Goal: Task Accomplishment & Management: Use online tool/utility

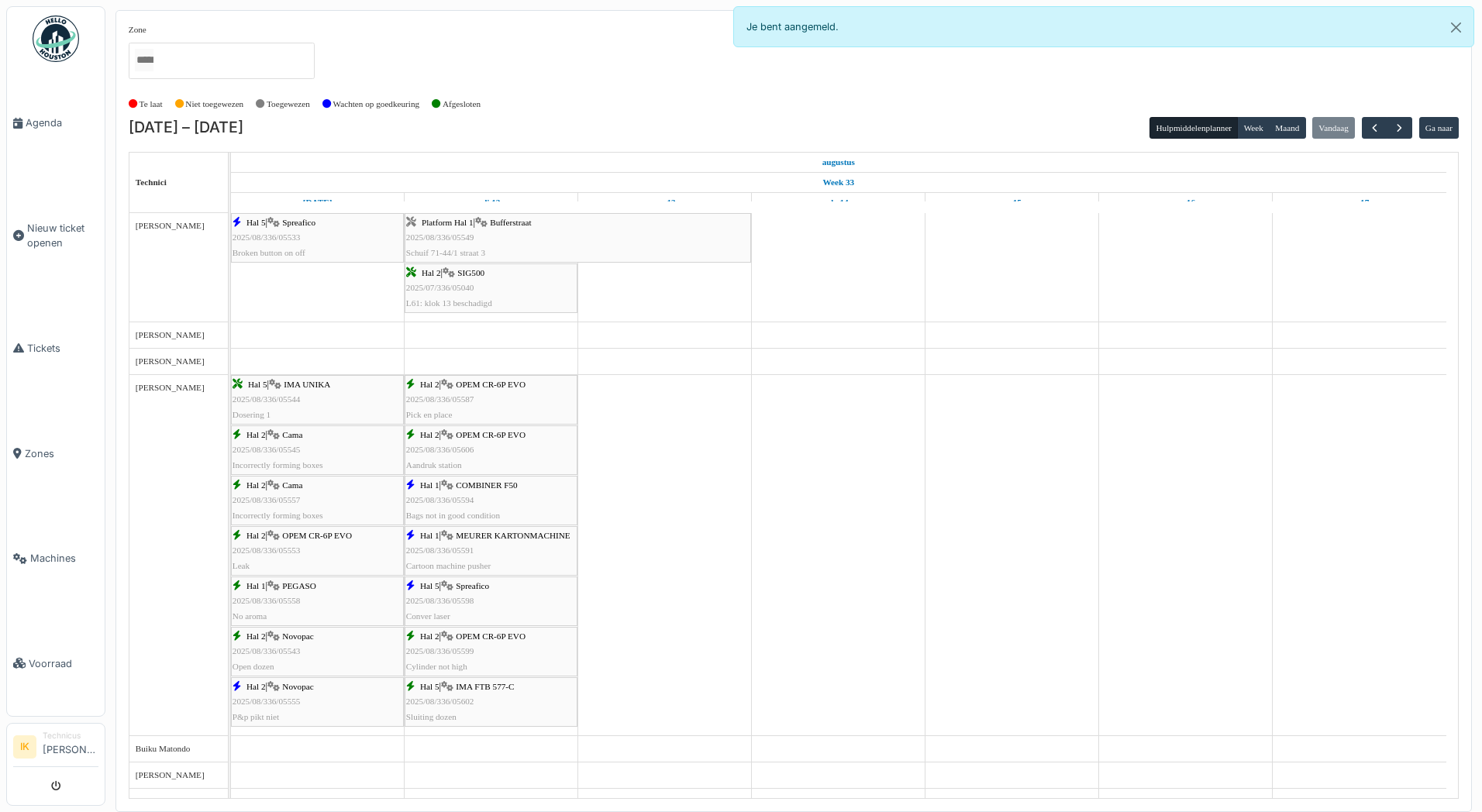
scroll to position [698, 0]
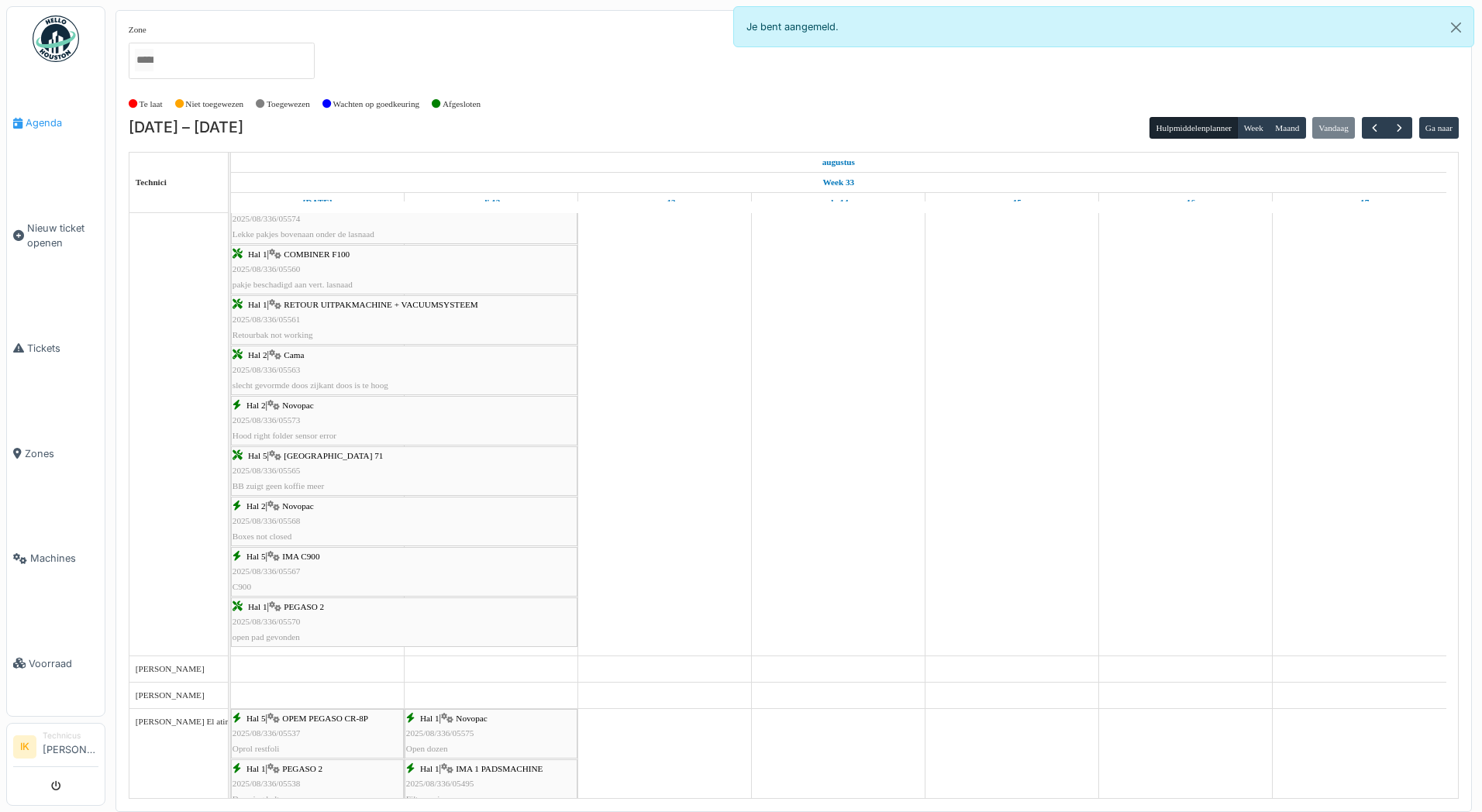
click at [47, 121] on span "Agenda" at bounding box center [62, 122] width 73 height 14
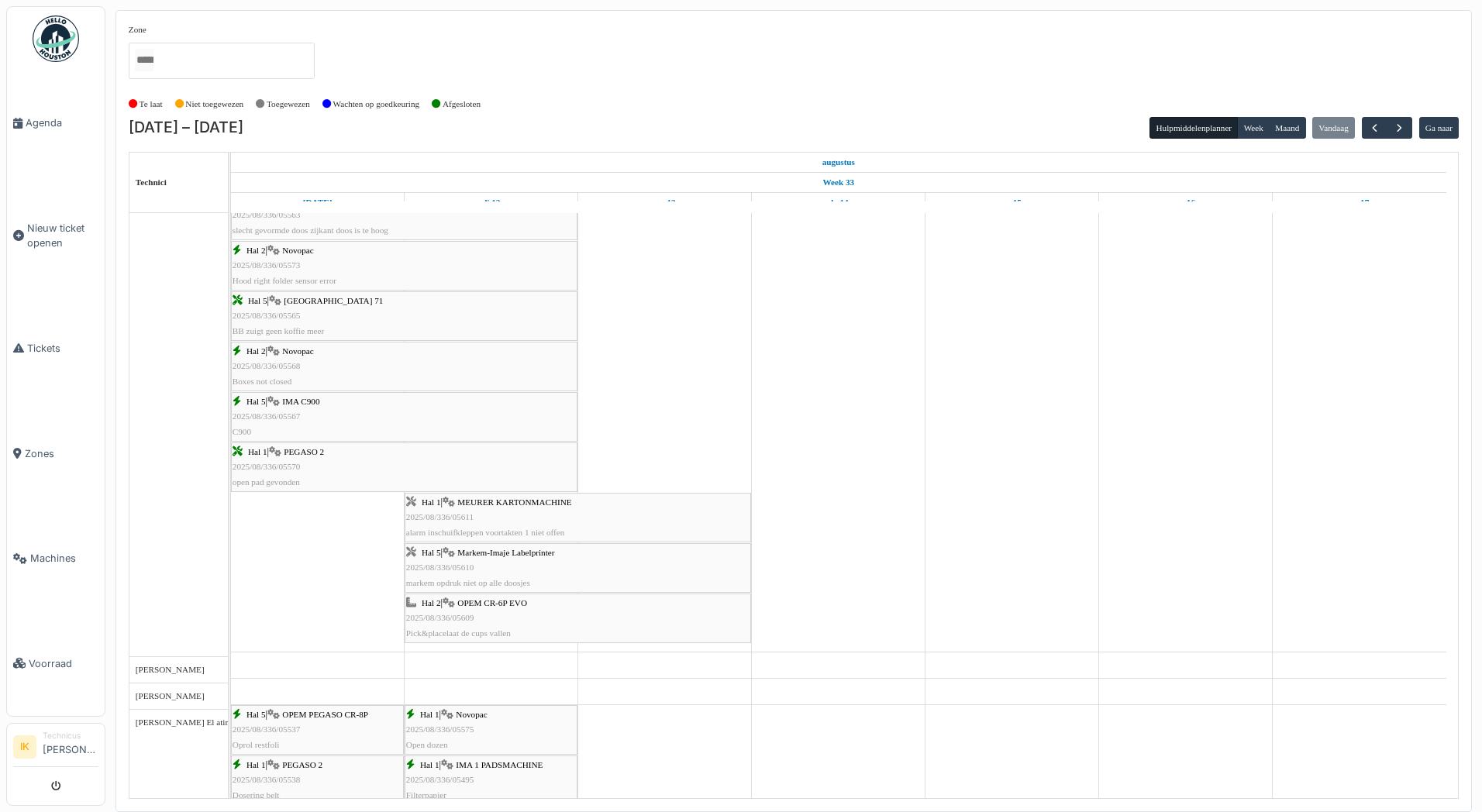
scroll to position [852, 0]
click at [491, 517] on div "Hal 1 | MEURER KARTONMACHINE 2025/08/336/05611 alarm inschuifkleppen voortakten…" at bounding box center [578, 517] width 343 height 45
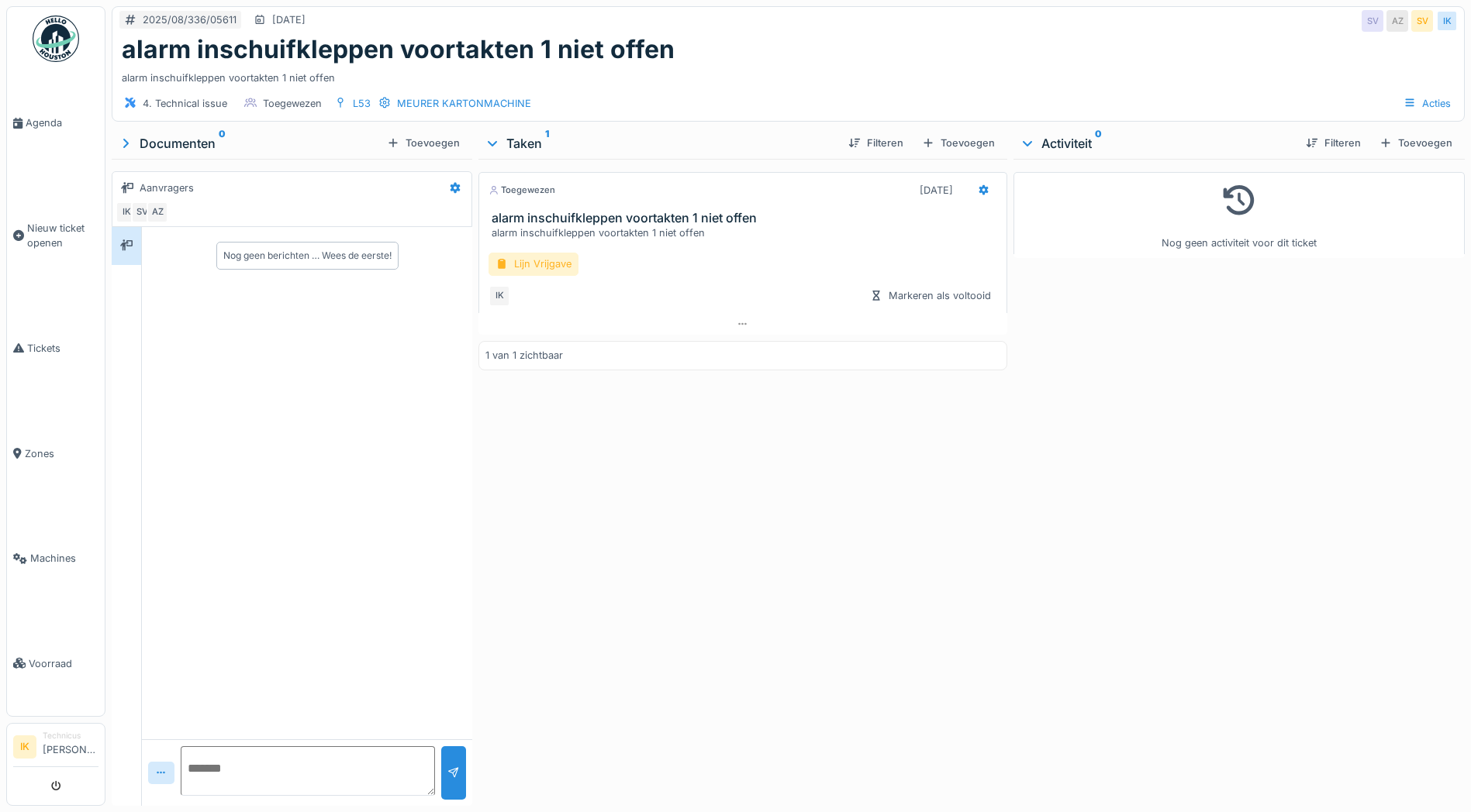
click at [517, 262] on div "Lijn Vrijgave" at bounding box center [534, 263] width 90 height 22
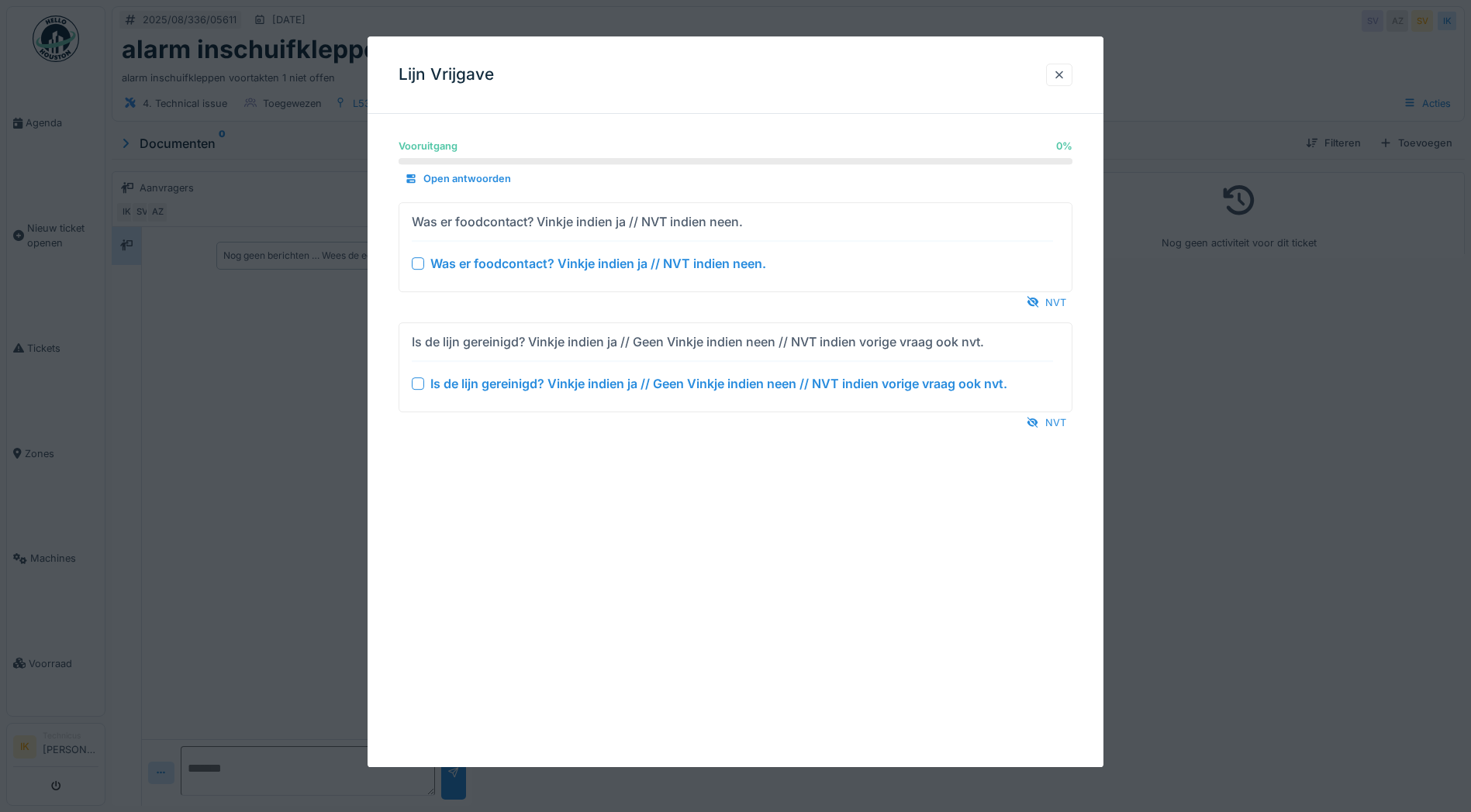
click at [419, 261] on div at bounding box center [417, 263] width 12 height 12
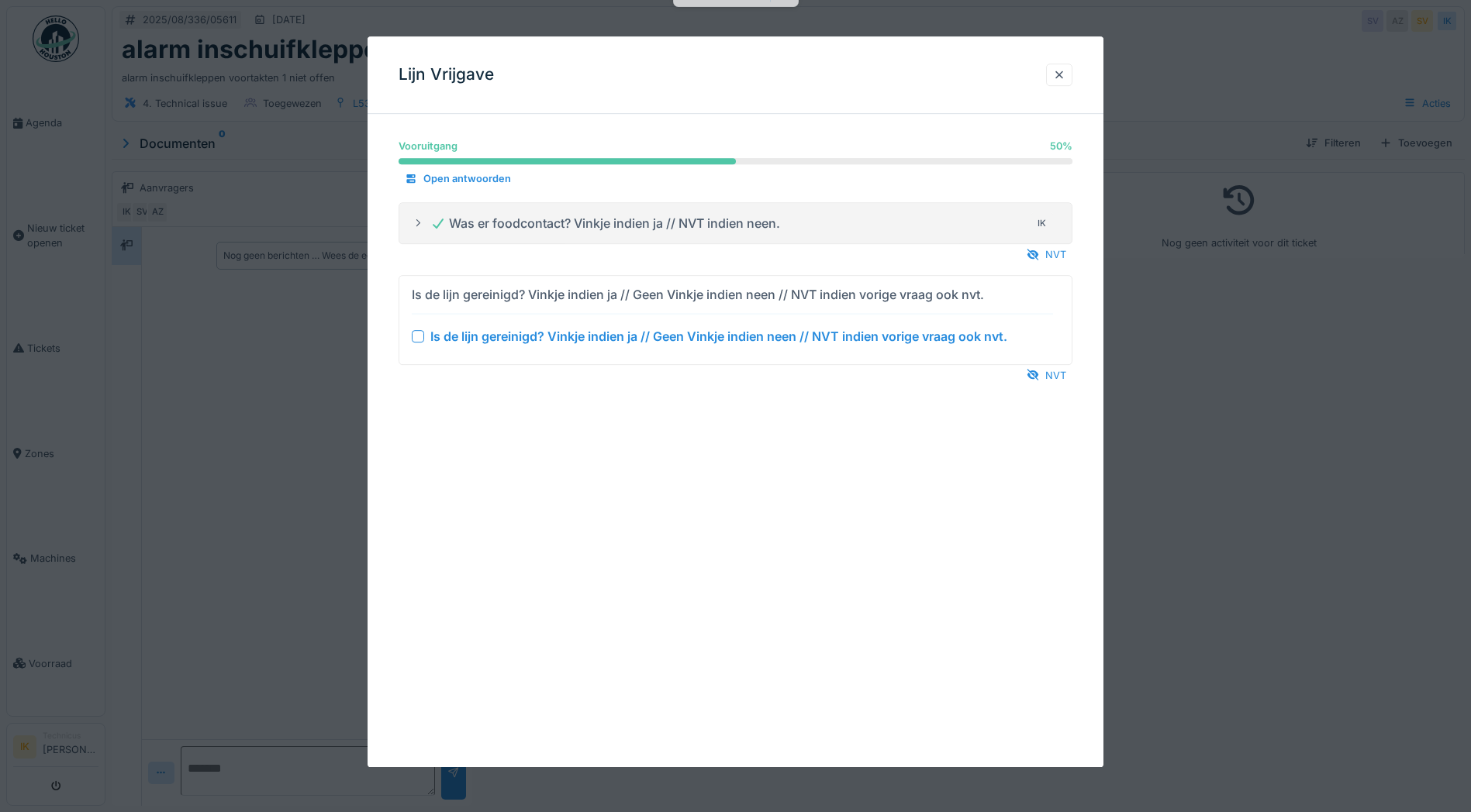
click at [418, 334] on div at bounding box center [417, 336] width 12 height 12
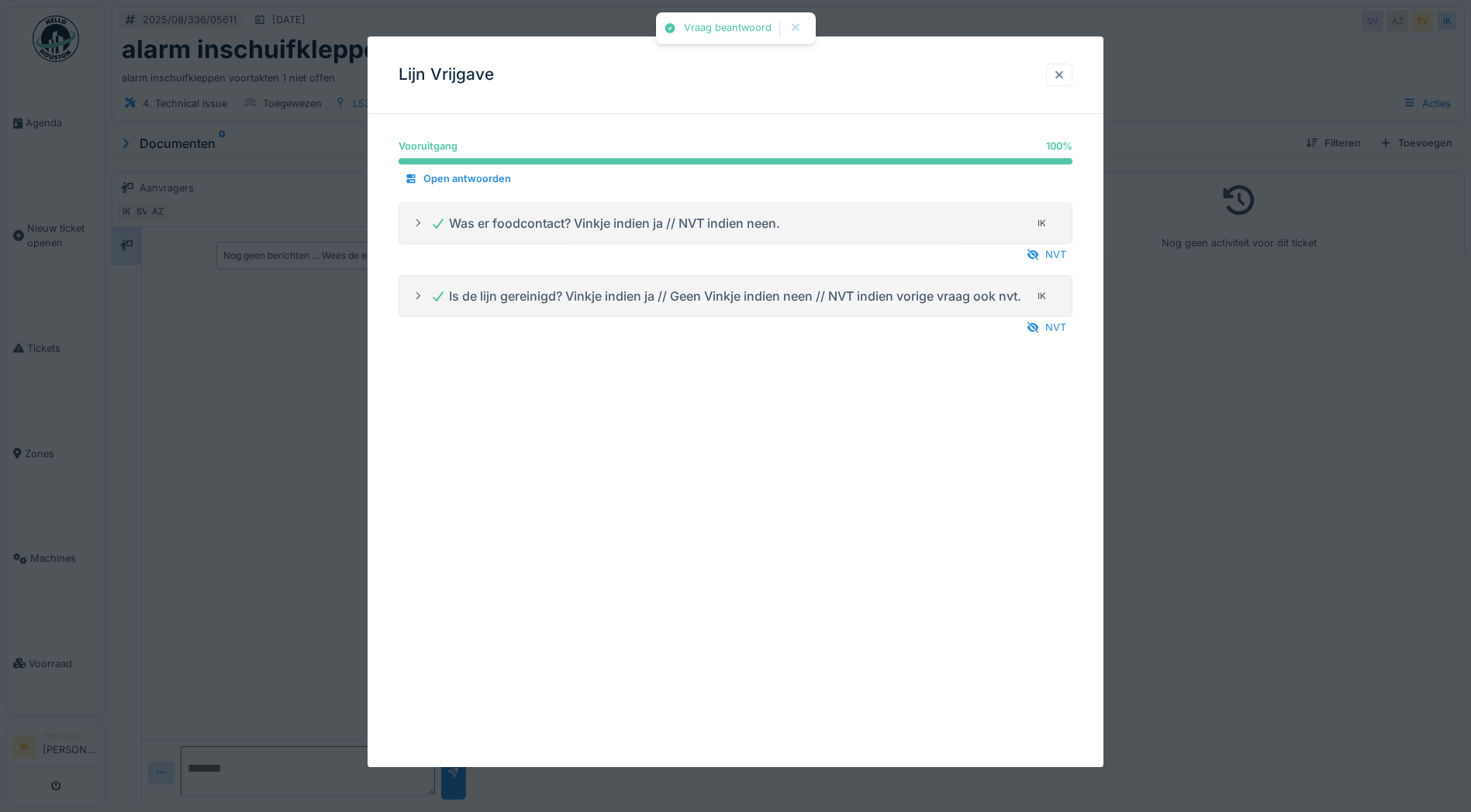
click at [1059, 72] on div at bounding box center [1059, 74] width 12 height 14
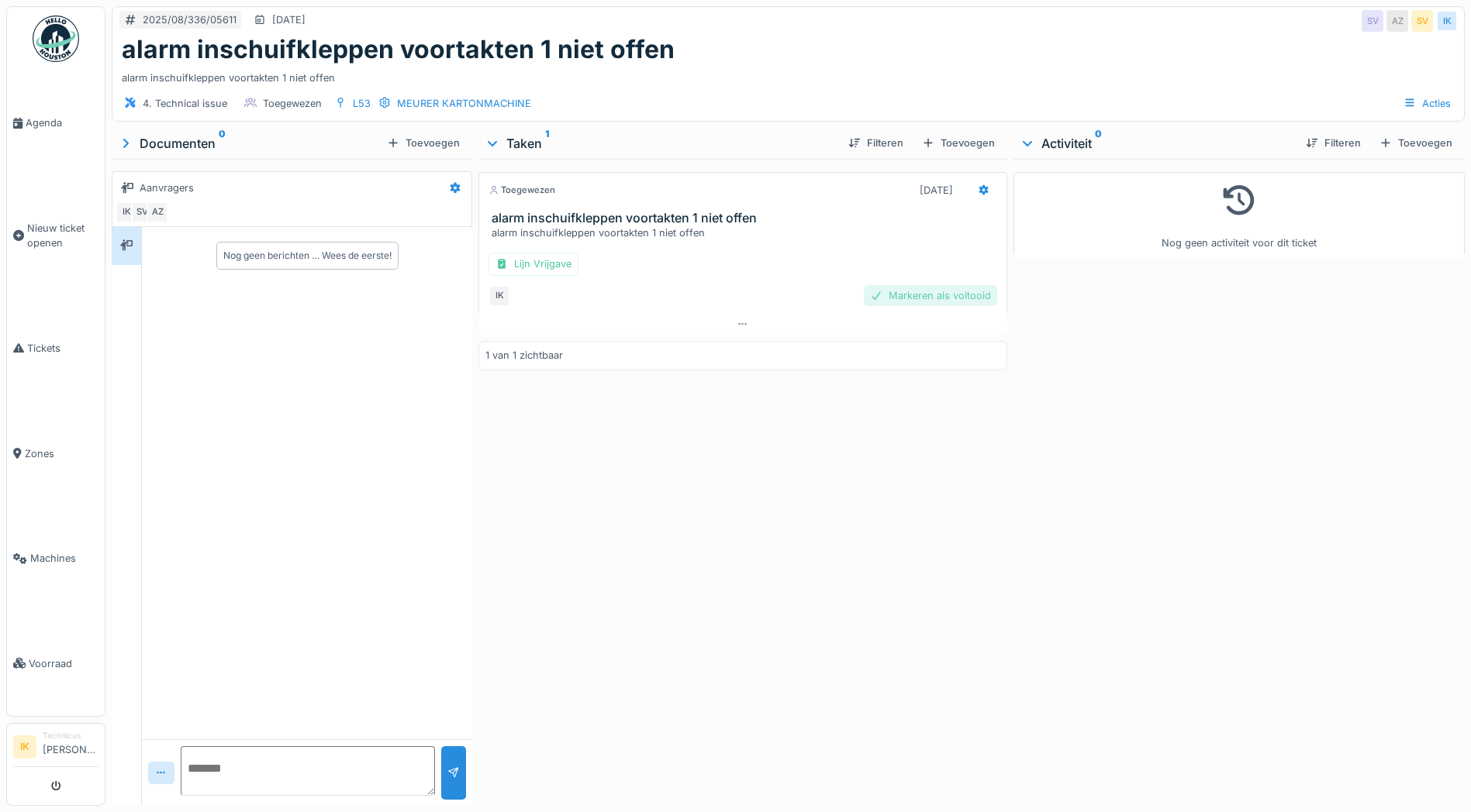
click at [890, 289] on div "Markeren als voltooid" at bounding box center [930, 296] width 134 height 21
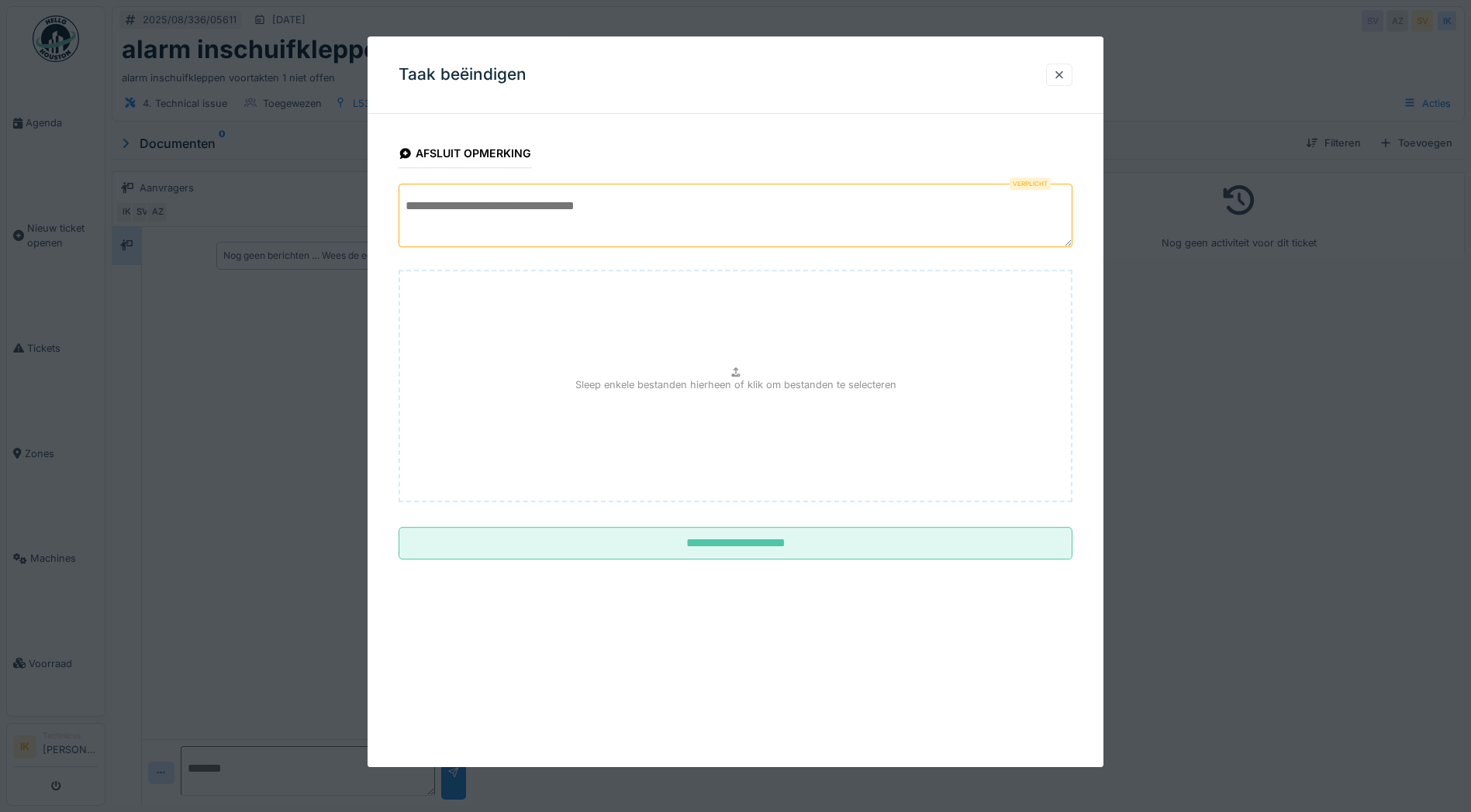
click at [437, 209] on textarea at bounding box center [736, 215] width 674 height 63
type textarea "*"
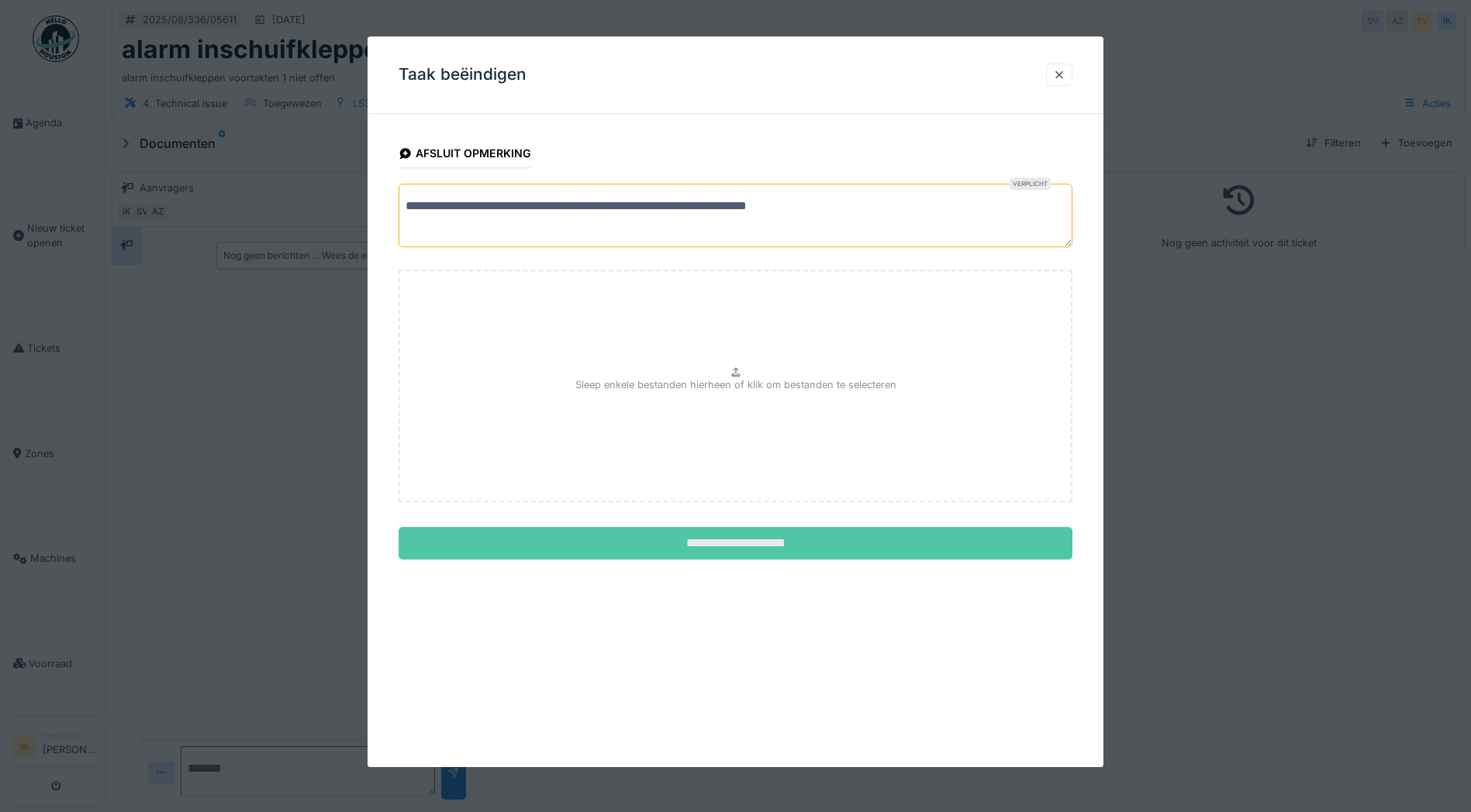
type textarea "**********"
click at [747, 543] on input "**********" at bounding box center [736, 543] width 674 height 33
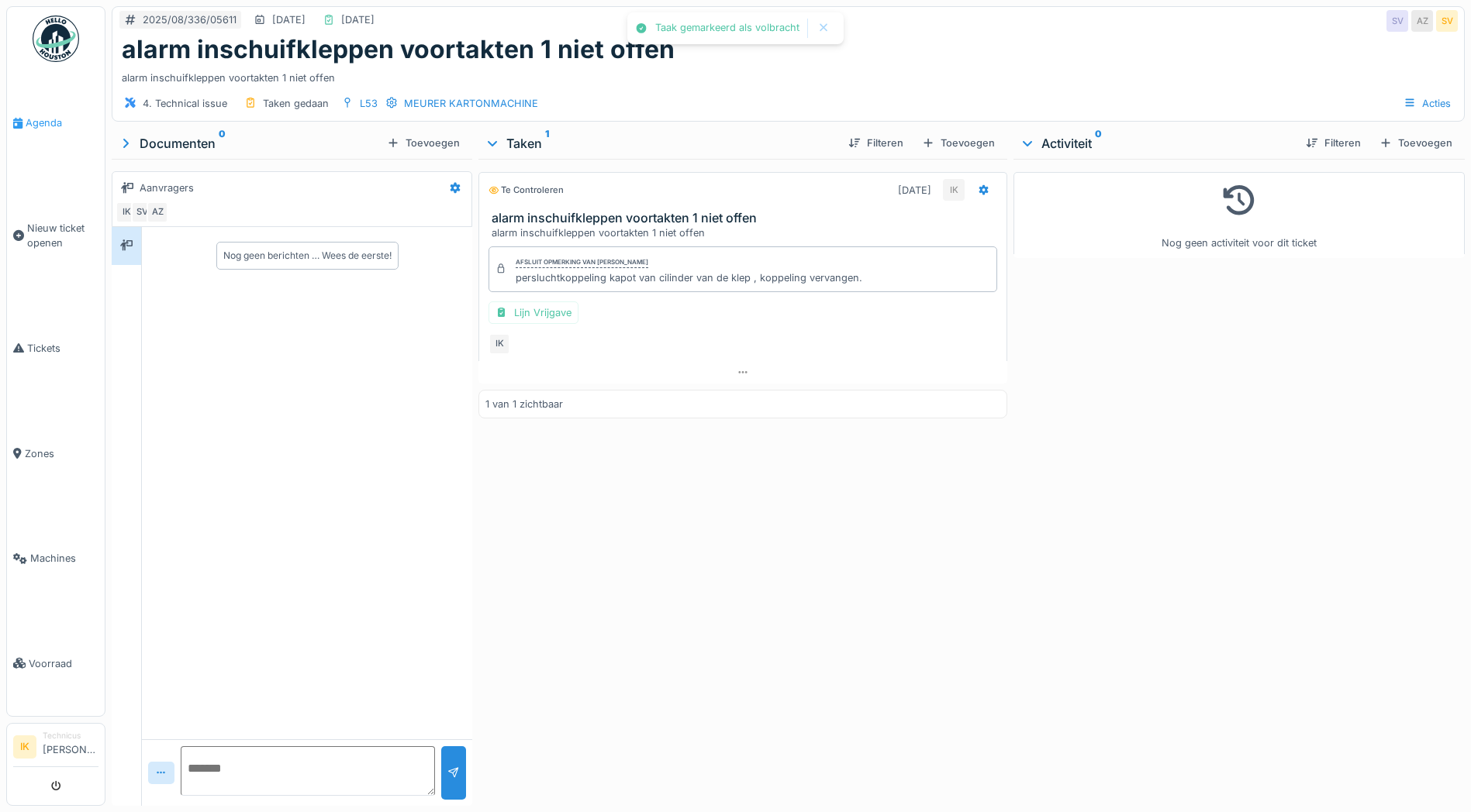
click at [50, 122] on span "Agenda" at bounding box center [62, 122] width 73 height 14
